Goal: Obtain resource: Download file/media

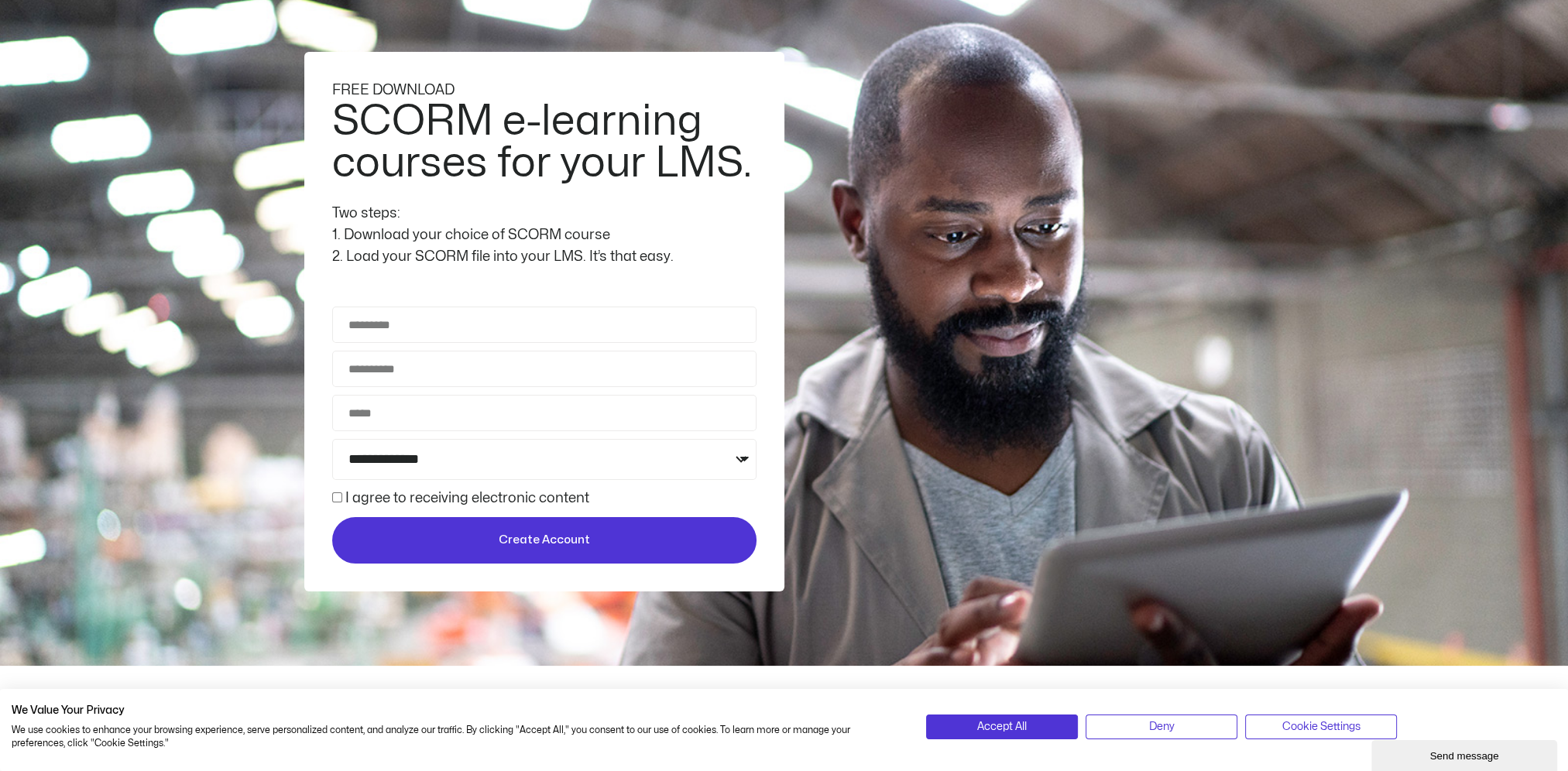
scroll to position [155, 0]
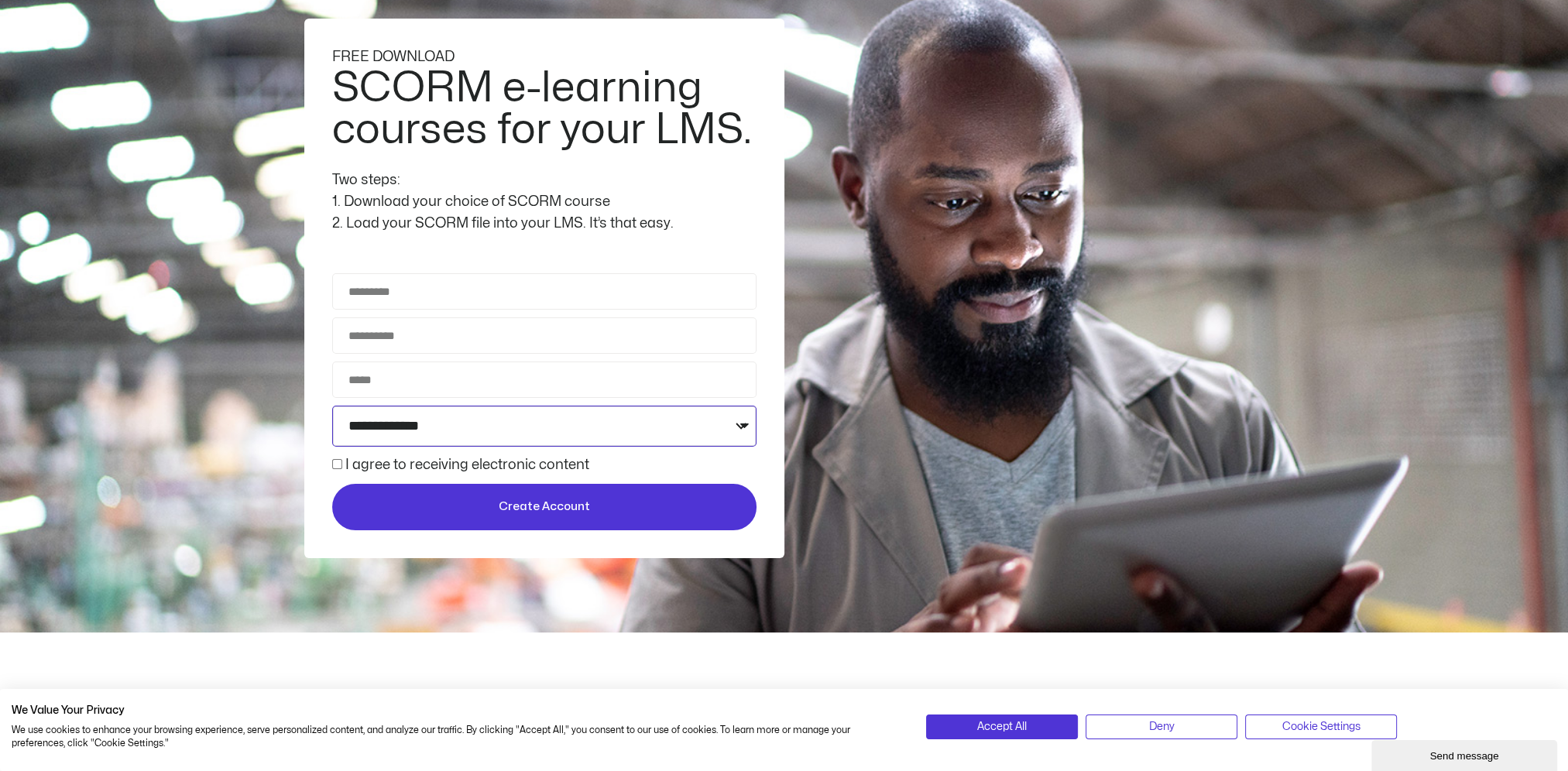
click at [743, 424] on select "**********" at bounding box center [544, 426] width 424 height 41
click at [774, 383] on div "**********" at bounding box center [544, 288] width 480 height 540
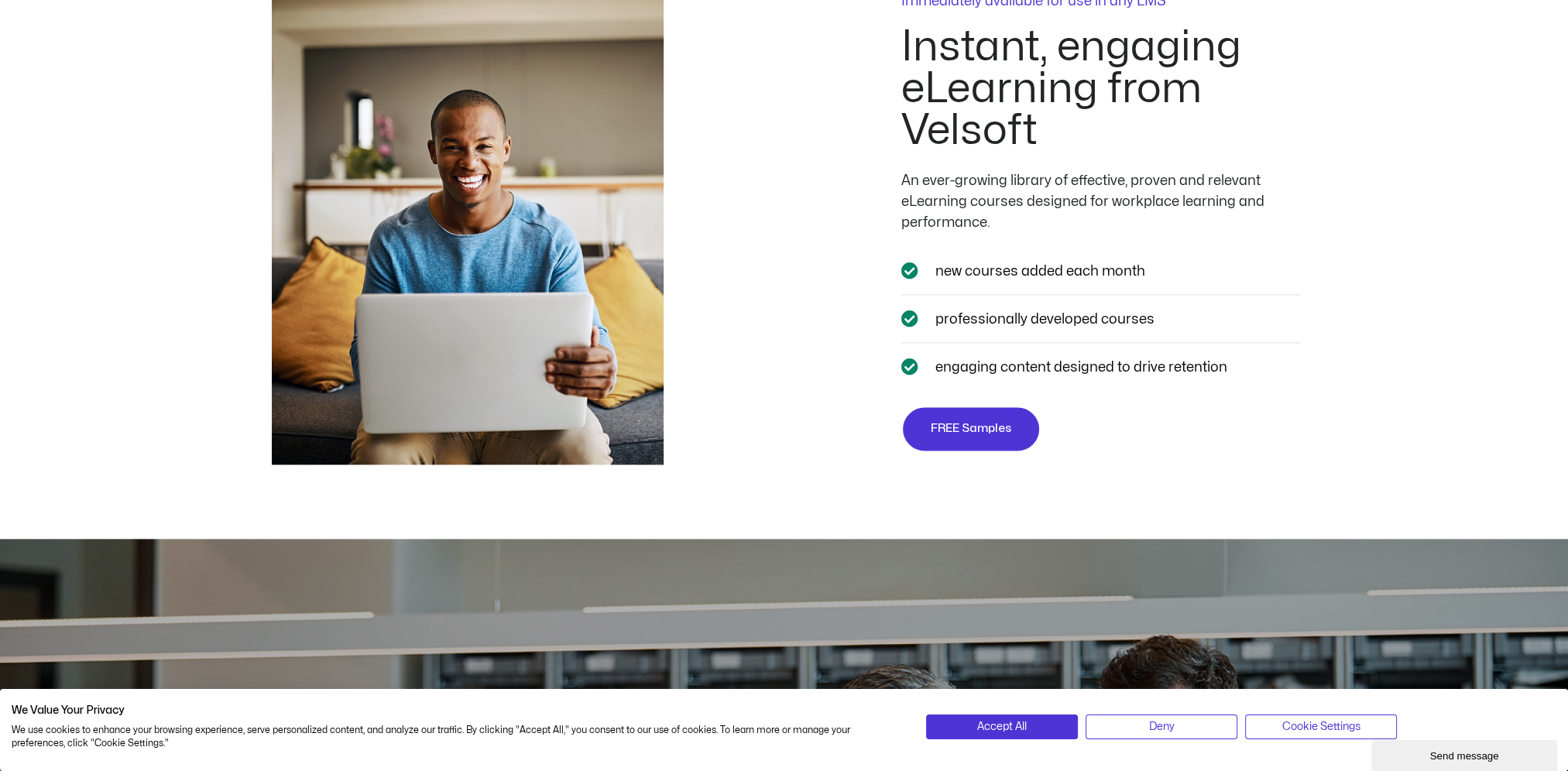
scroll to position [2942, 0]
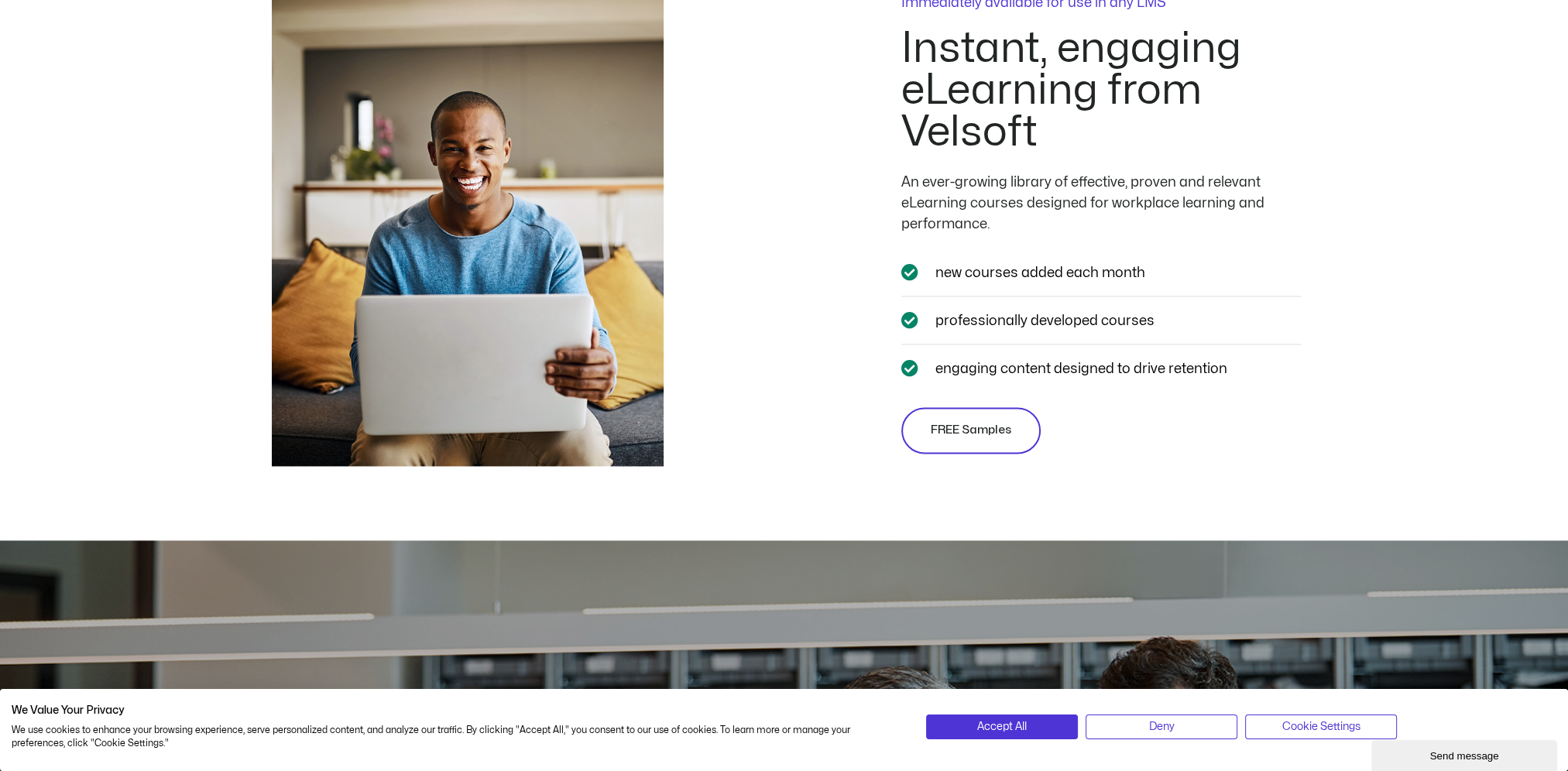
click at [973, 447] on link "FREE Samples" at bounding box center [970, 431] width 140 height 46
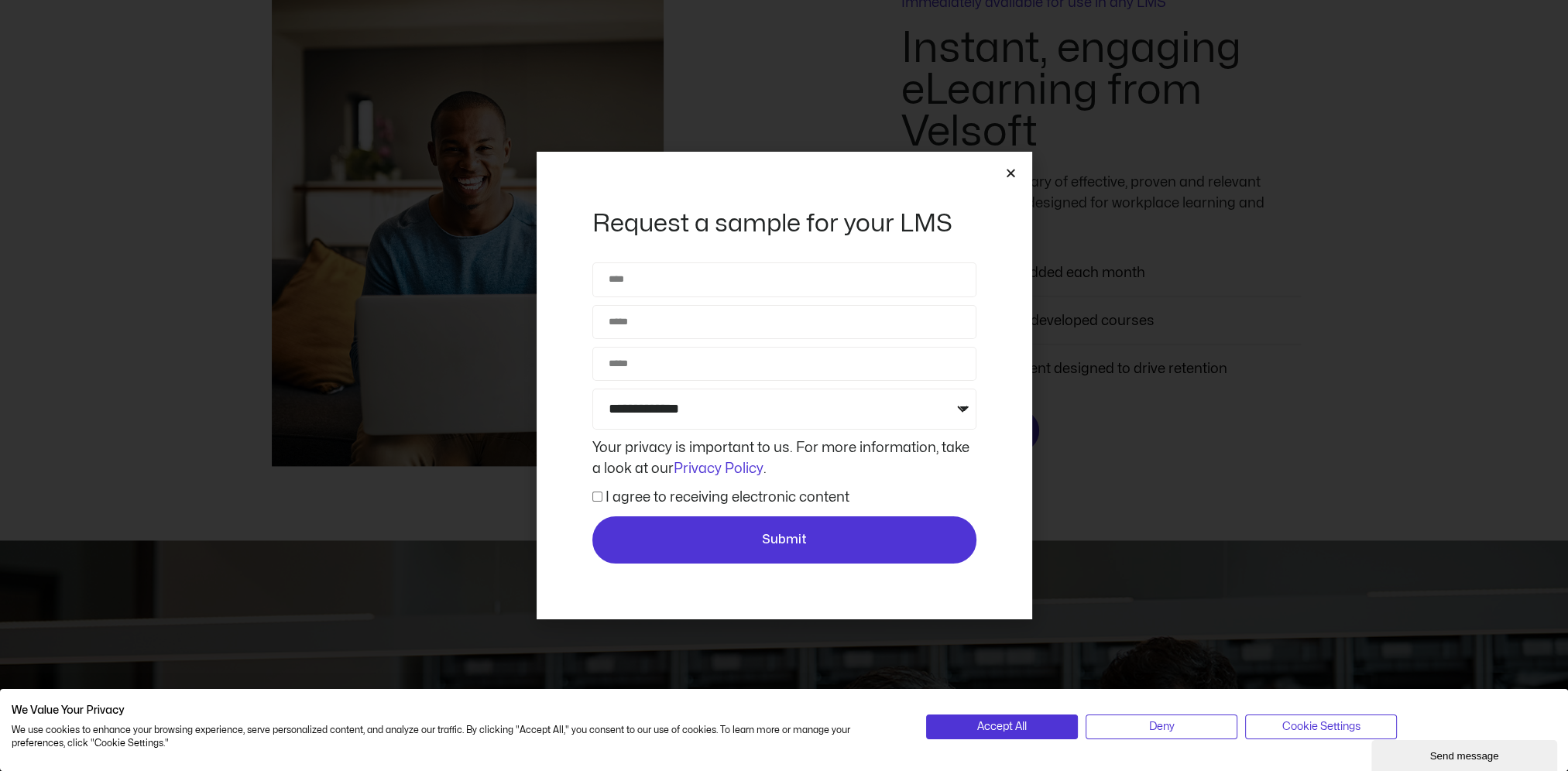
click at [1007, 171] on icon "Close" at bounding box center [1011, 173] width 12 height 12
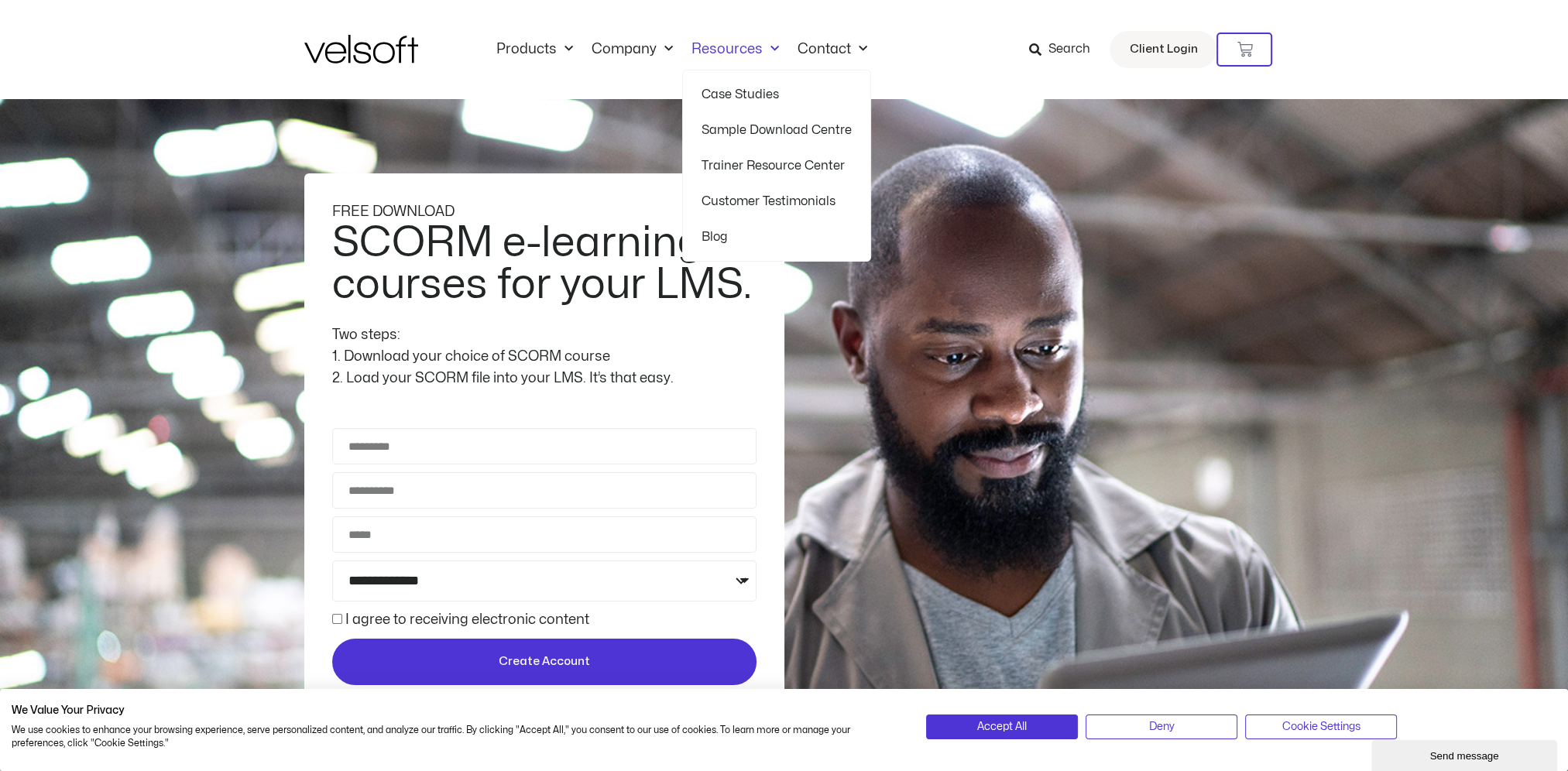
click at [746, 88] on link "Case Studies" at bounding box center [777, 94] width 150 height 36
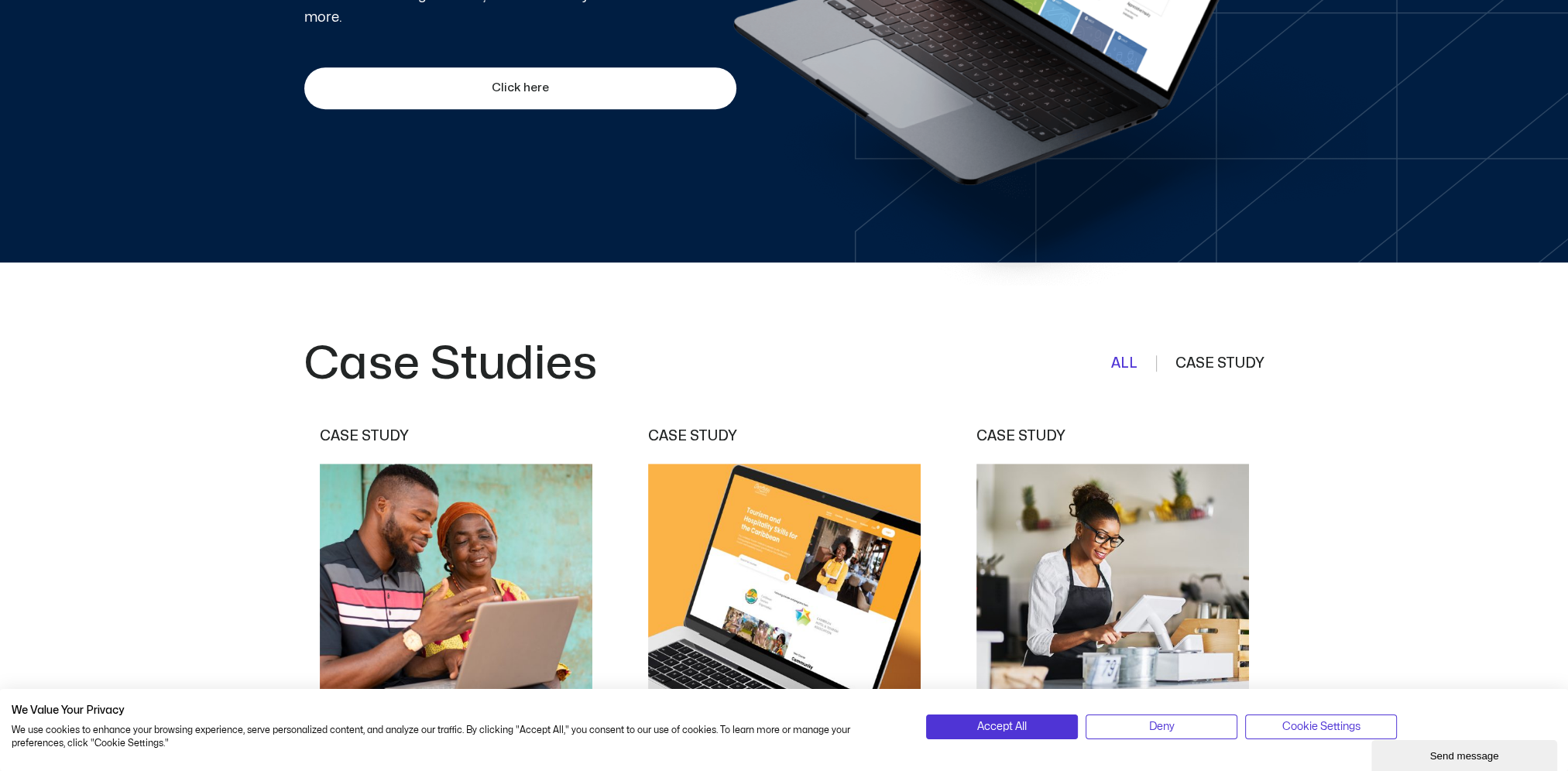
scroll to position [697, 0]
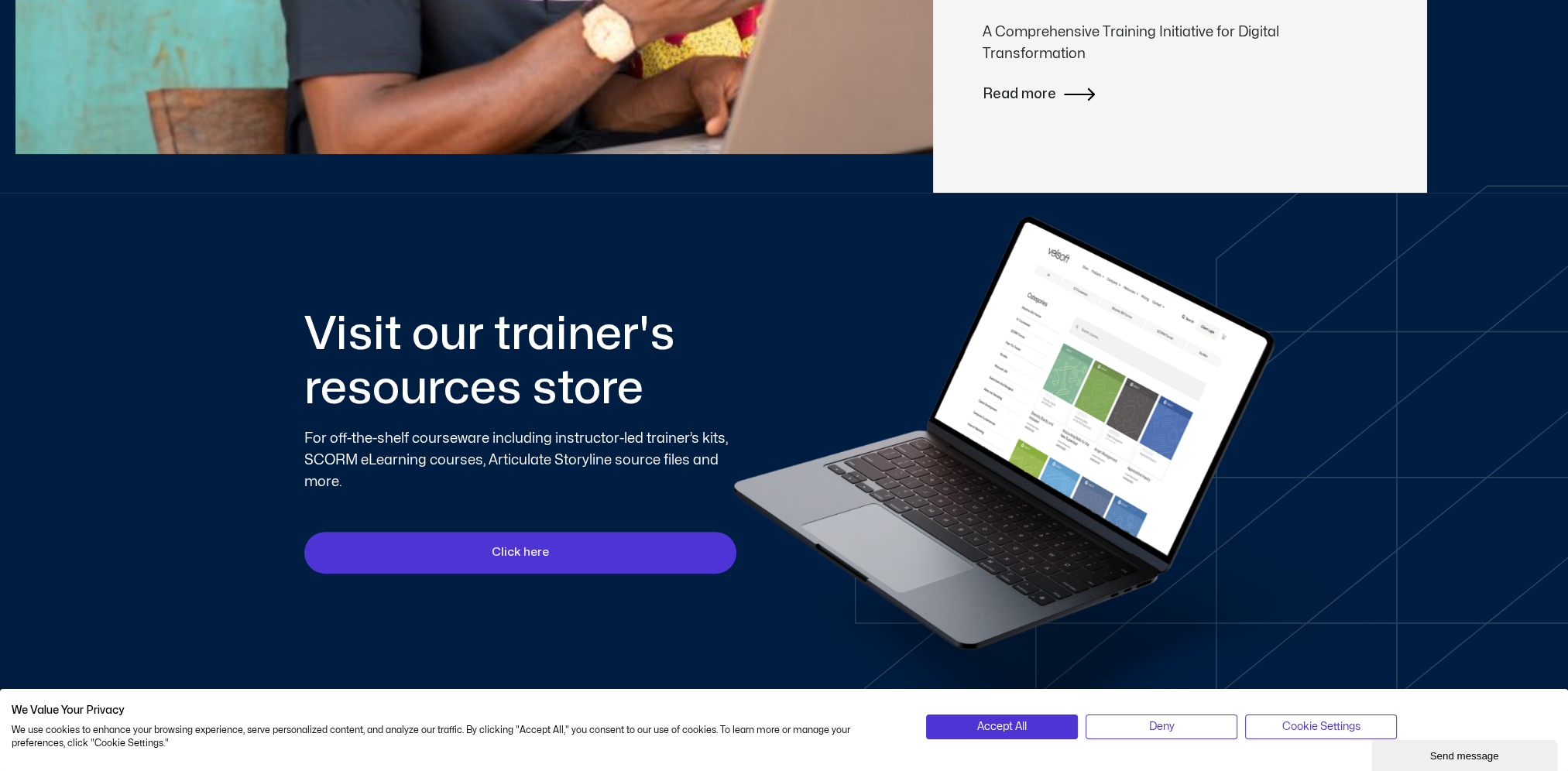
click at [625, 559] on span "Click here" at bounding box center [520, 553] width 409 height 18
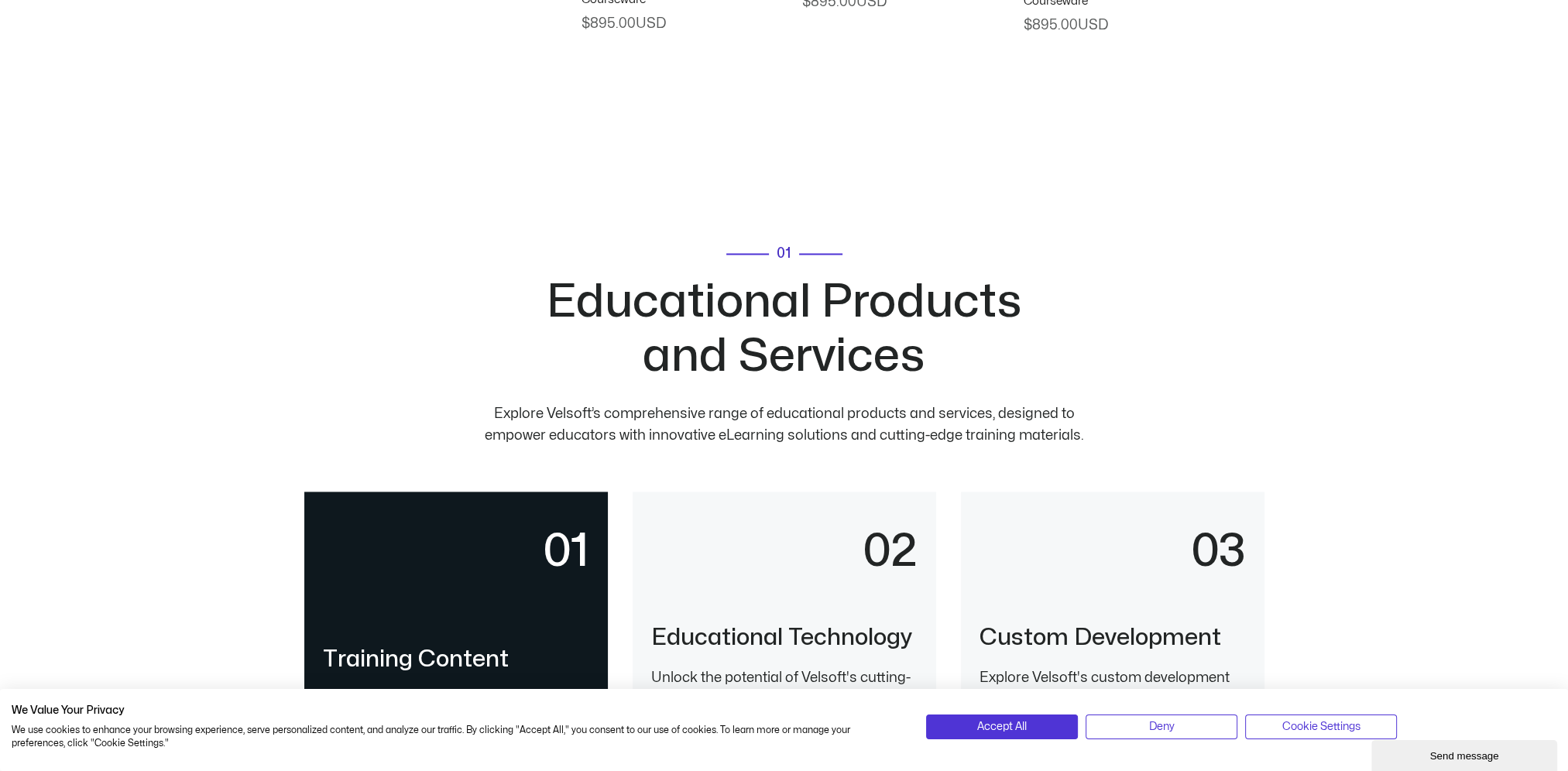
scroll to position [3251, 0]
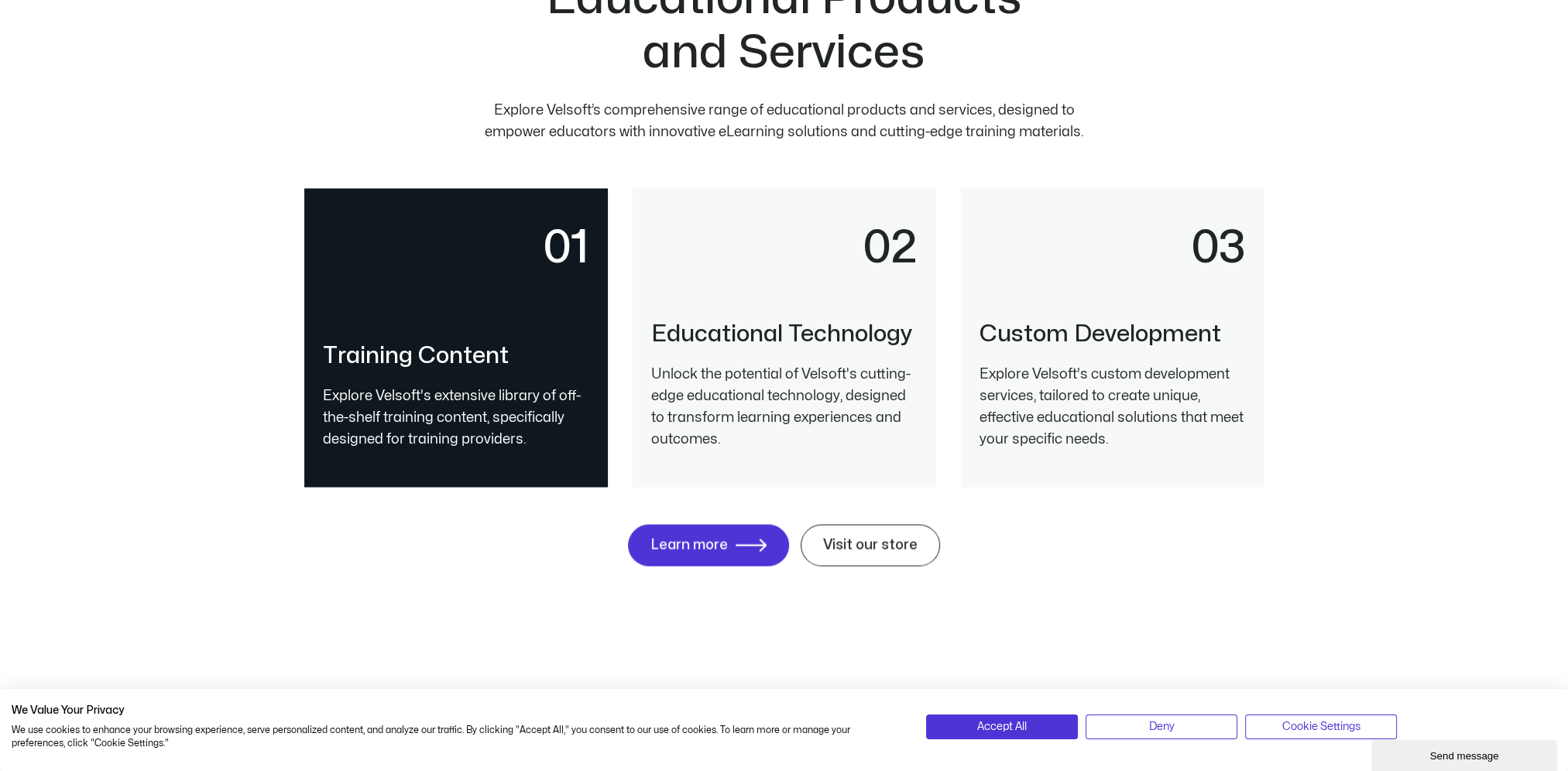
click at [517, 436] on p "Explore Velsoft's extensive library of off-the-shelf training content, specific…" at bounding box center [456, 418] width 266 height 65
click at [677, 528] on link "Learn more" at bounding box center [708, 545] width 153 height 40
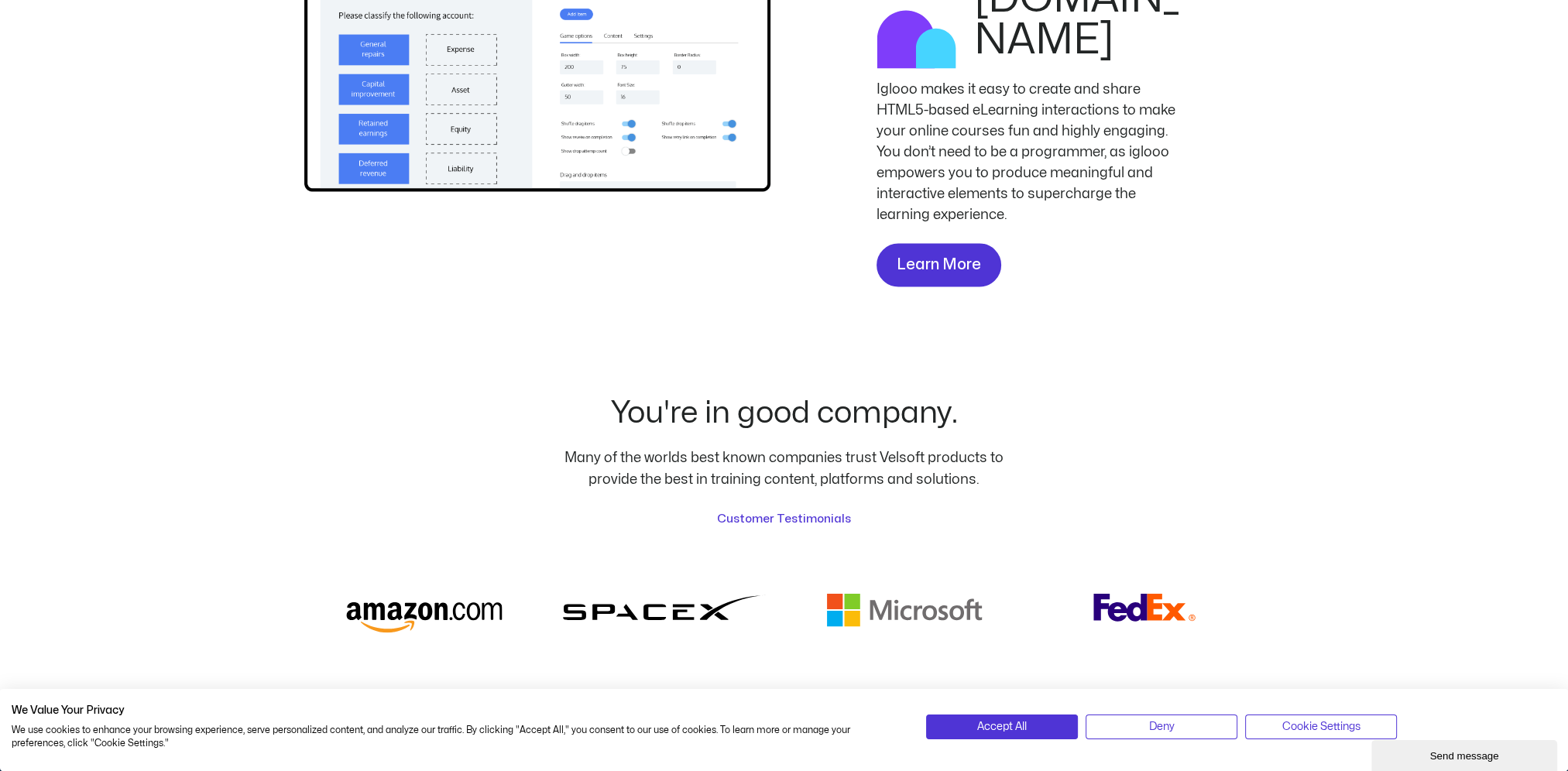
scroll to position [3638, 0]
